Goal: Navigation & Orientation: Find specific page/section

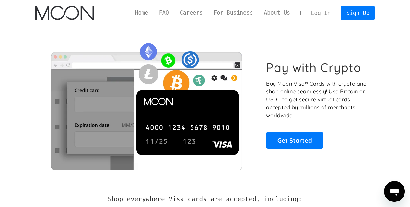
click at [325, 10] on link "Log In" at bounding box center [321, 13] width 30 height 14
